Goal: Information Seeking & Learning: Learn about a topic

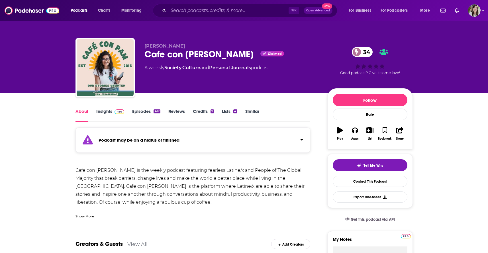
click at [250, 112] on link "Similar" at bounding box center [252, 114] width 14 height 13
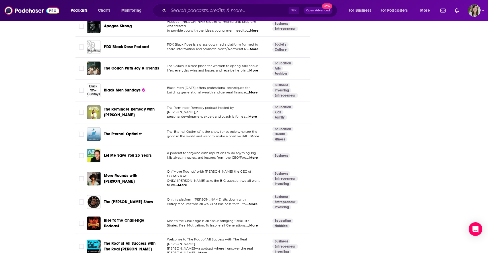
scroll to position [2084, 0]
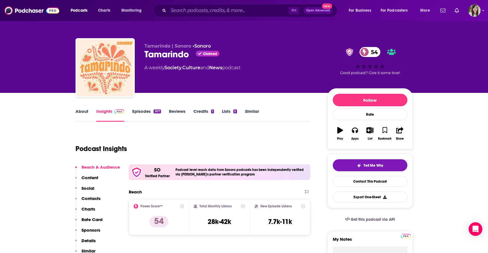
click at [81, 112] on link "About" at bounding box center [81, 114] width 13 height 13
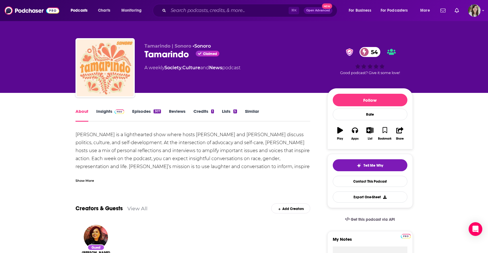
click at [79, 179] on div "Show More" at bounding box center [84, 179] width 19 height 5
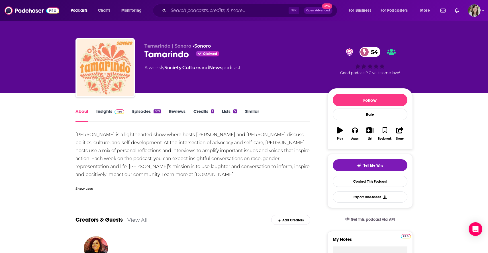
click at [136, 112] on link "Episodes 307" at bounding box center [146, 114] width 28 height 13
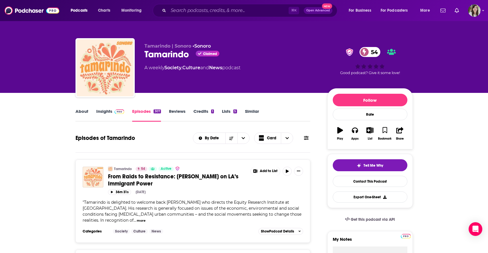
click at [307, 139] on icon at bounding box center [306, 138] width 5 height 5
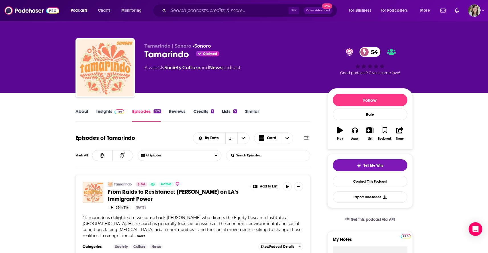
click at [283, 153] on input "List Search Input" at bounding box center [256, 155] width 60 height 10
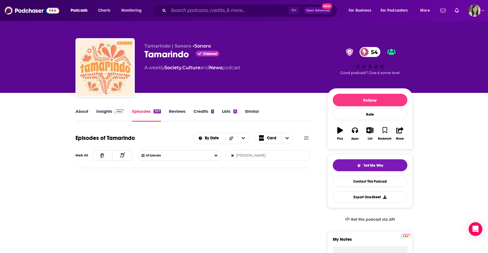
type input "jaime"
click at [232, 156] on icon at bounding box center [232, 155] width 2 height 3
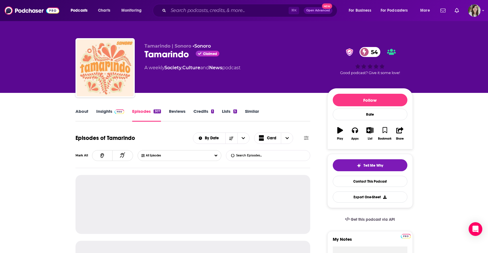
click at [79, 110] on link "About" at bounding box center [81, 114] width 13 height 13
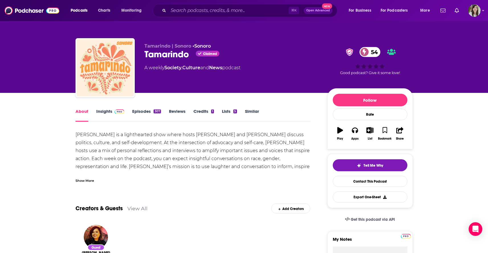
click at [73, 85] on div "Tamarindo | Sonoro • Sonoro Tamarindo Claimed 54 A weekly Society , Culture and…" at bounding box center [244, 61] width 346 height 61
click at [253, 116] on link "Similar" at bounding box center [252, 114] width 14 height 13
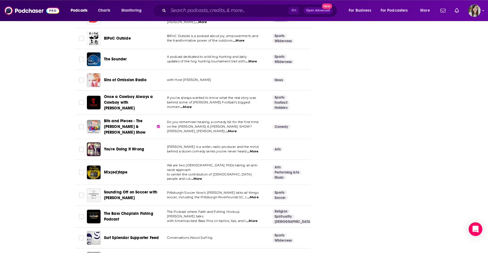
scroll to position [2036, 0]
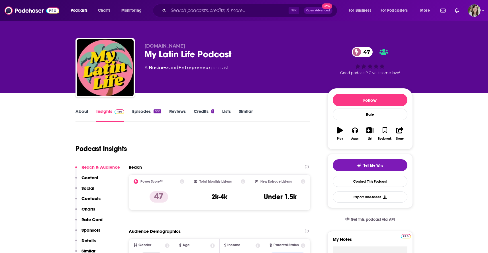
click at [83, 112] on link "About" at bounding box center [81, 114] width 13 height 13
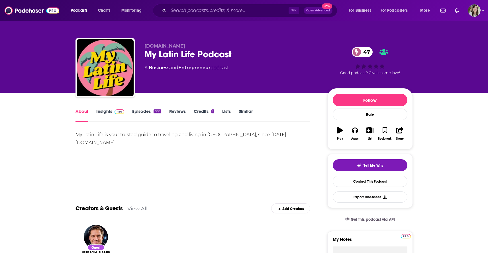
click at [136, 114] on link "Episodes 300" at bounding box center [146, 114] width 29 height 13
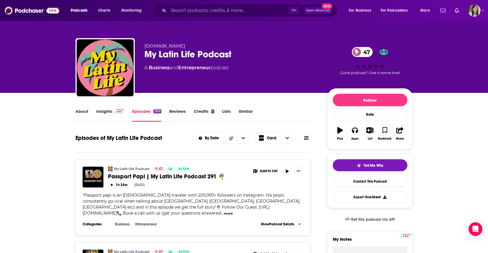
click at [247, 112] on link "Similar" at bounding box center [246, 114] width 14 height 13
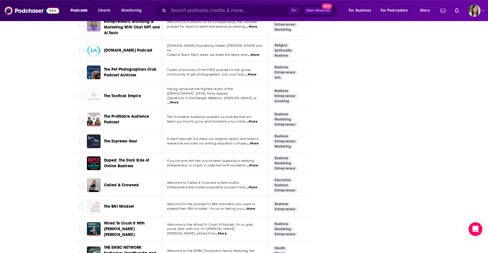
scroll to position [2084, 0]
